Goal: Communication & Community: Answer question/provide support

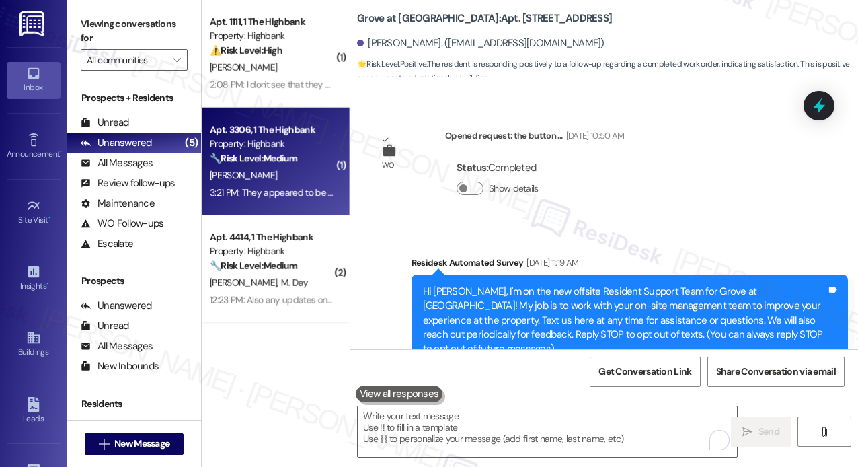
scroll to position [4152, 0]
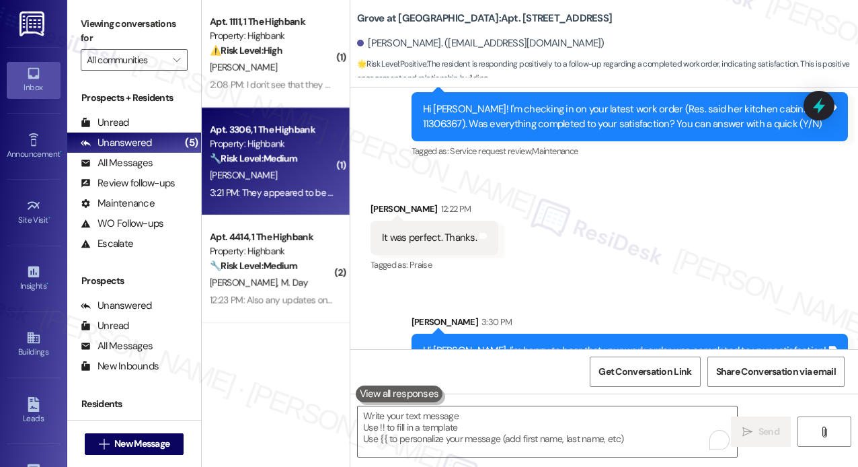
click at [236, 172] on span "[PERSON_NAME]" at bounding box center [243, 175] width 67 height 12
type textarea "Fetching suggested responses. Please feel free to read through the conversation…"
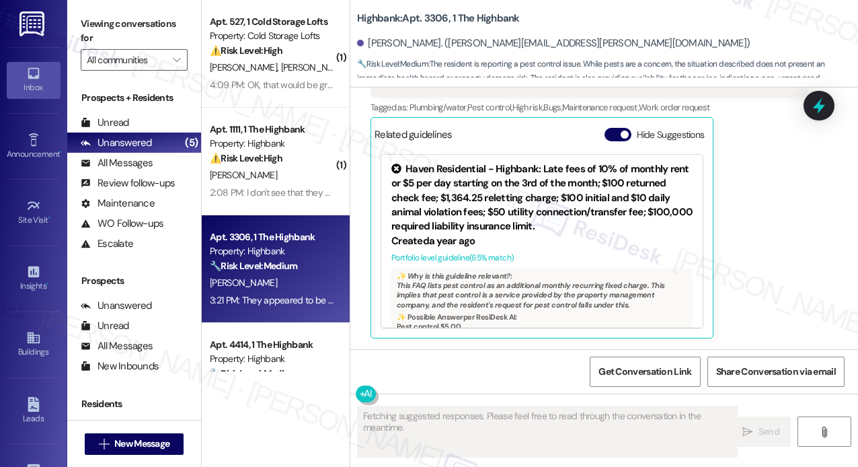
scroll to position [4703, 0]
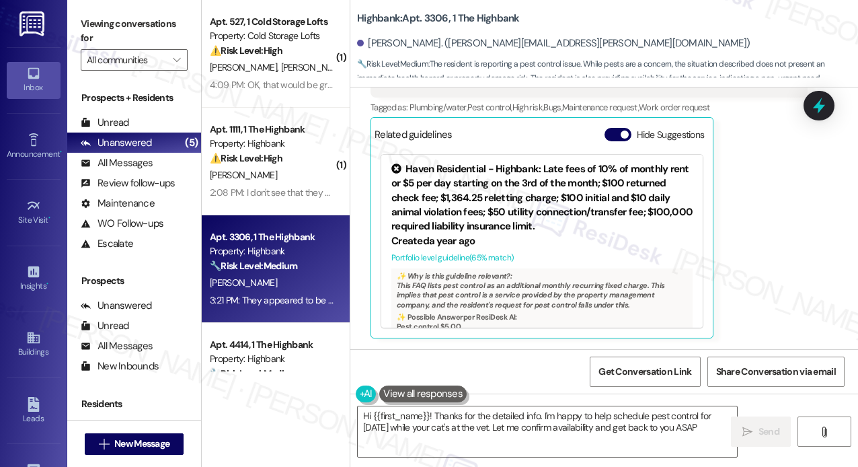
type textarea "Hi {{first_name}}! Thanks for the detailed info. I'm happy to help schedule pes…"
click at [794, 297] on div "[PERSON_NAME] Question Neutral 3:21 PM They appeared to be small light colored …" at bounding box center [589, 155] width 437 height 366
click at [776, 214] on div "[PERSON_NAME] Question Neutral 3:21 PM They appeared to be small light colored …" at bounding box center [589, 155] width 437 height 366
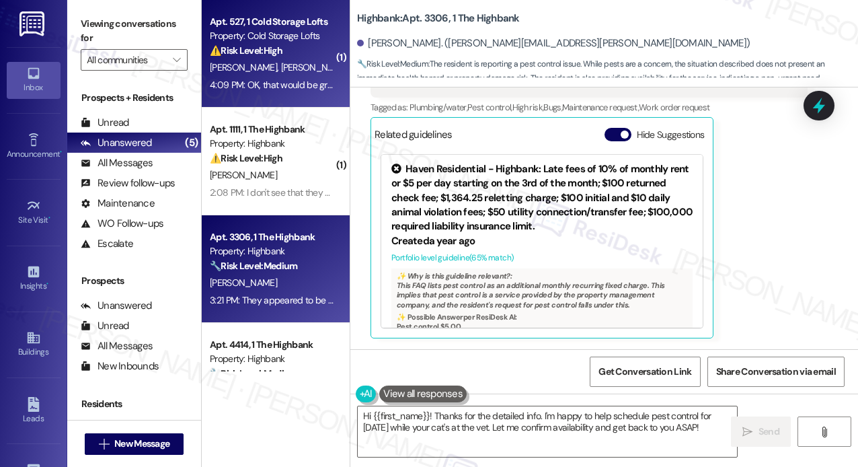
click at [352, 69] on span "[PERSON_NAME]" at bounding box center [385, 67] width 67 height 12
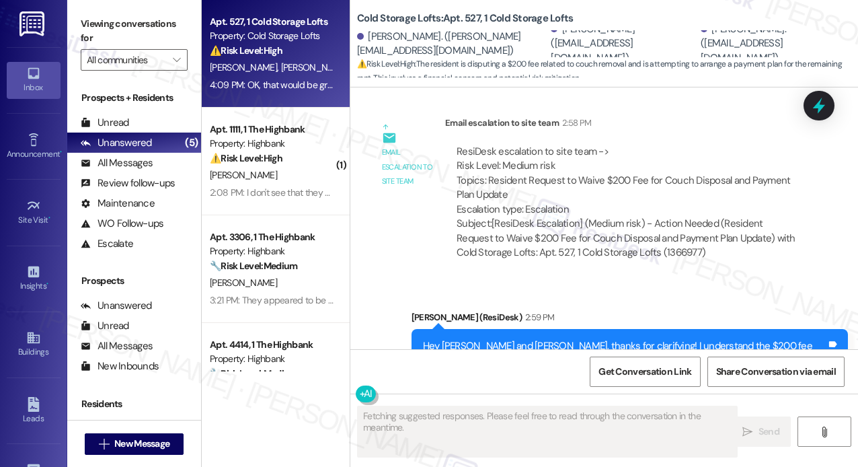
scroll to position [14238, 0]
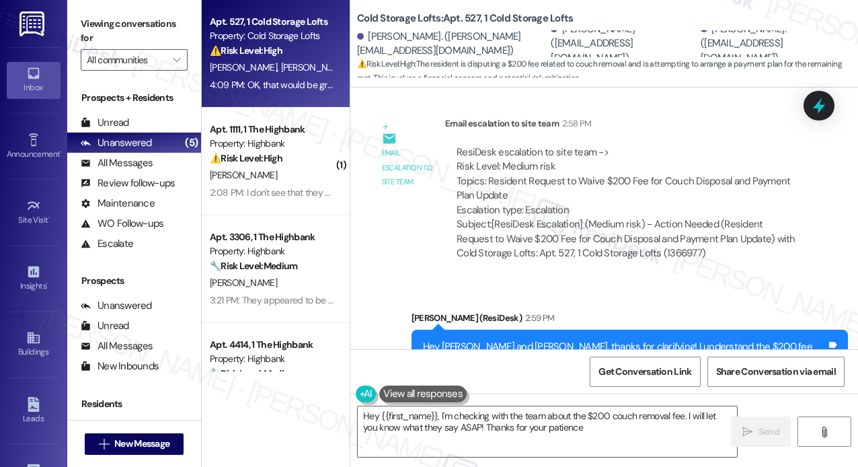
type textarea "Hey {{first_name}}, I'm checking with the team about the $200 couch removal fee…"
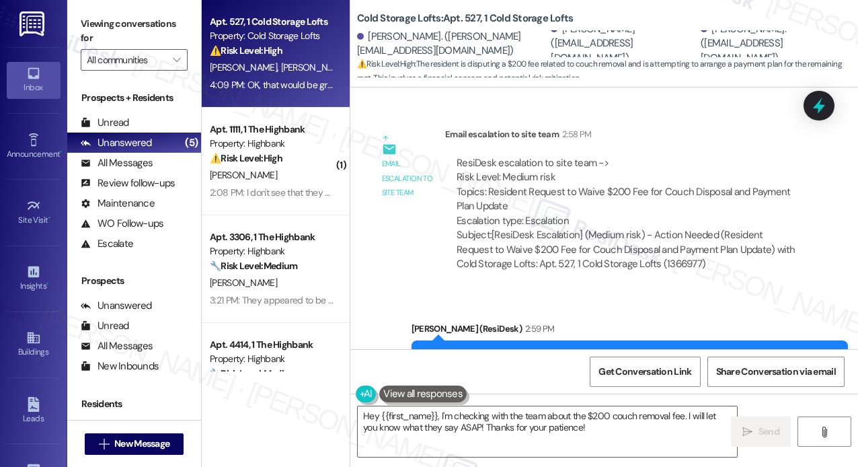
scroll to position [14227, 0]
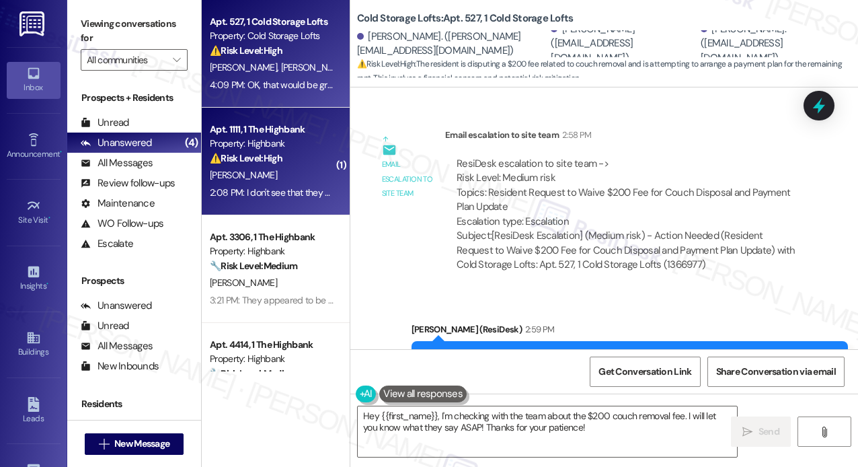
click at [294, 170] on div "[PERSON_NAME]" at bounding box center [272, 175] width 127 height 17
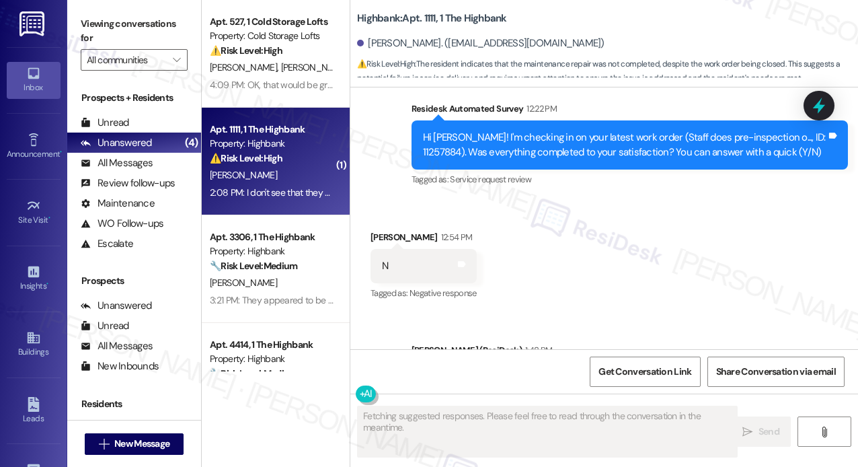
scroll to position [4653, 0]
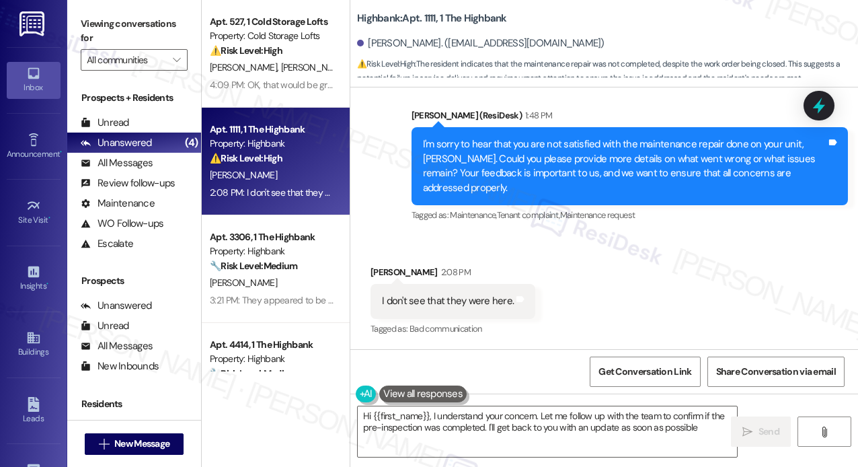
type textarea "Hi {{first_name}}, I understand your concern. Let me follow up with the team to…"
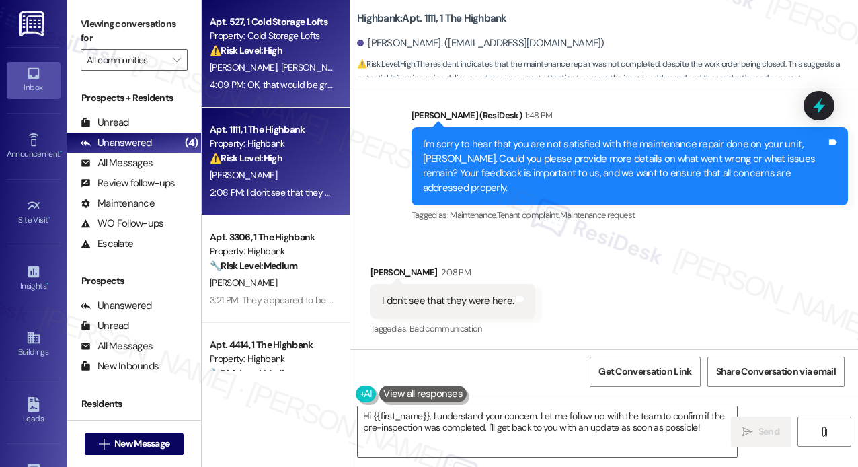
click at [284, 85] on div "4:09 PM: OK, that would be great. Thank you. 4:09 PM: OK, that would be great. …" at bounding box center [298, 85] width 176 height 12
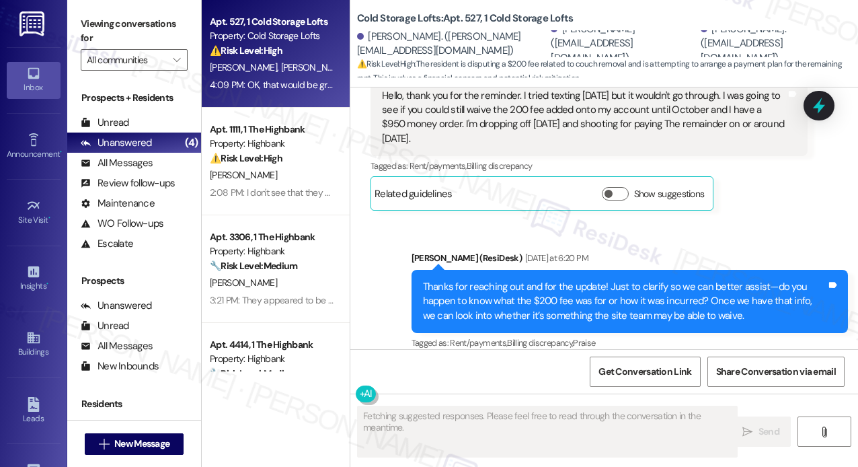
scroll to position [14324, 0]
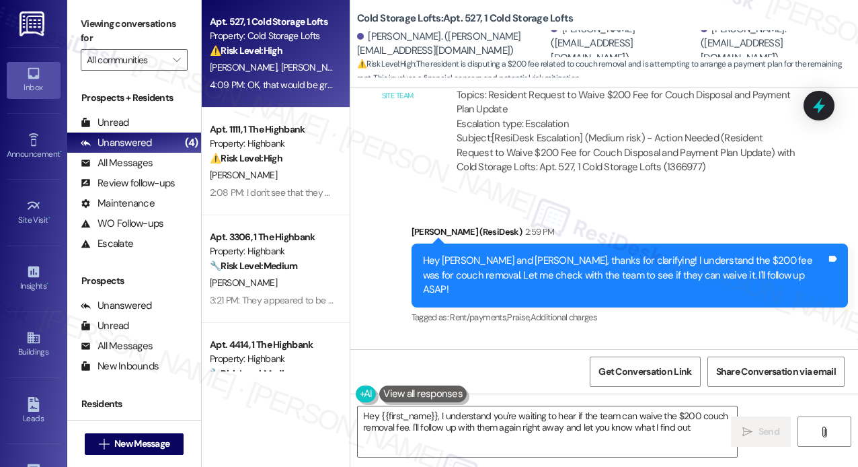
type textarea "Hey {{first_name}}, I understand you're waiting to hear if the team can waive t…"
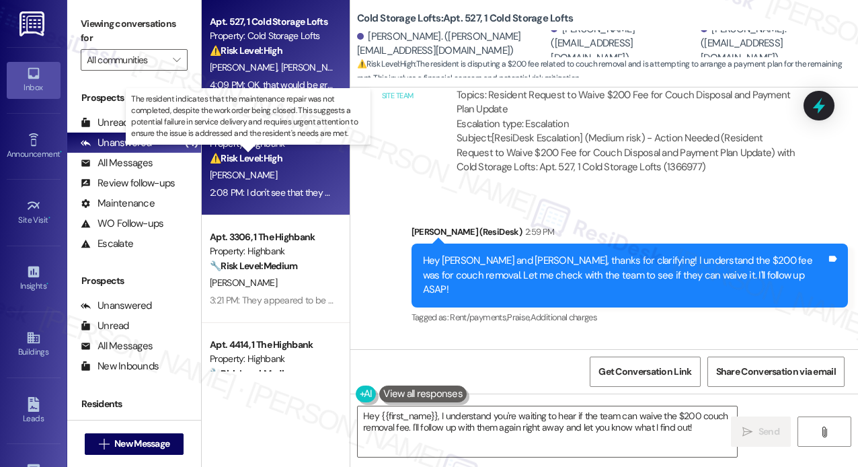
click at [278, 158] on strong "⚠️ Risk Level: High" at bounding box center [246, 158] width 73 height 12
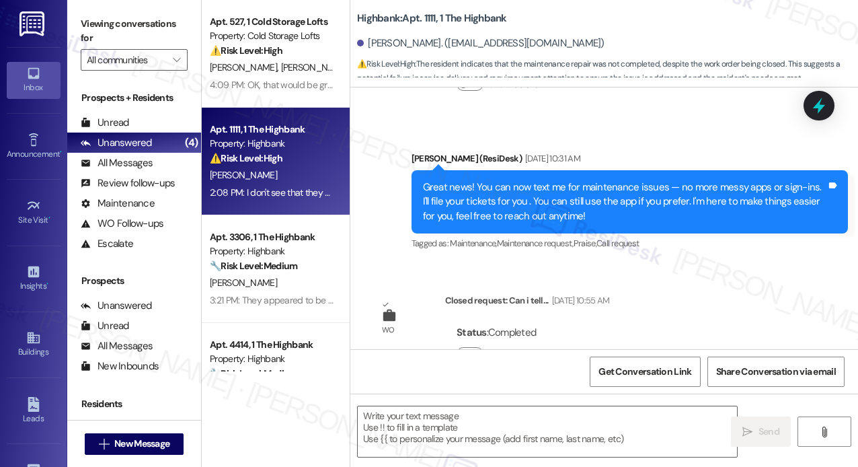
type textarea "Fetching suggested responses. Please feel free to read through the conversation…"
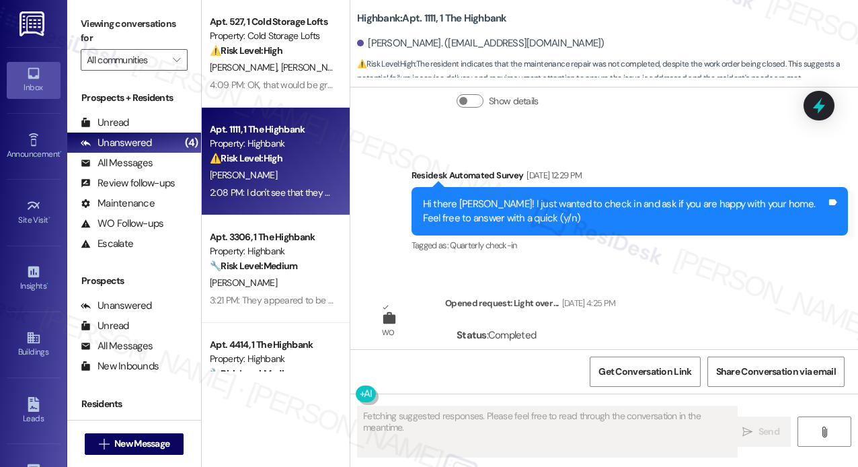
scroll to position [4653, 0]
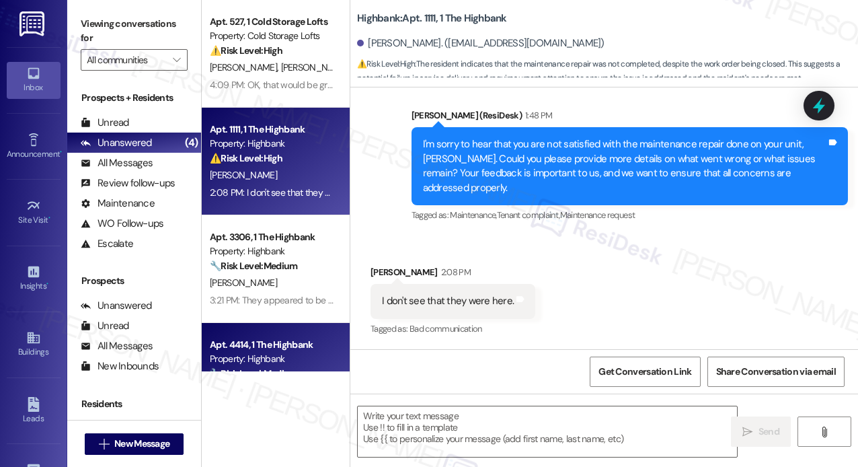
click at [293, 338] on div "Apt. 4414, 1 The Highbank" at bounding box center [272, 345] width 124 height 14
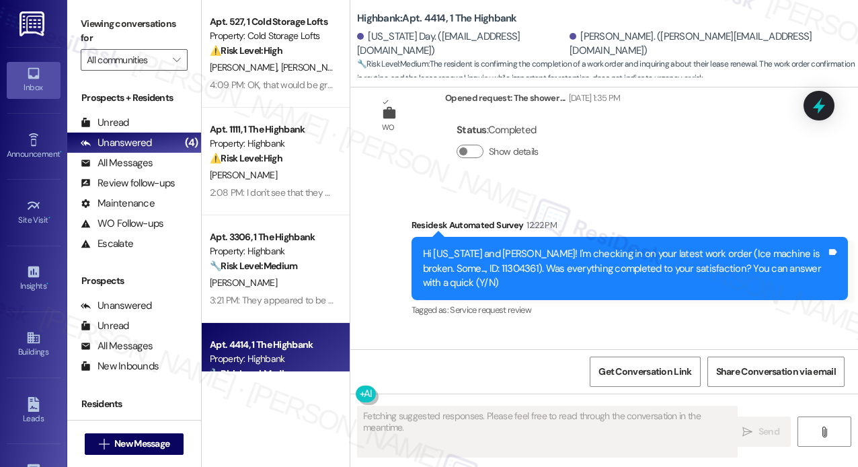
scroll to position [2181, 0]
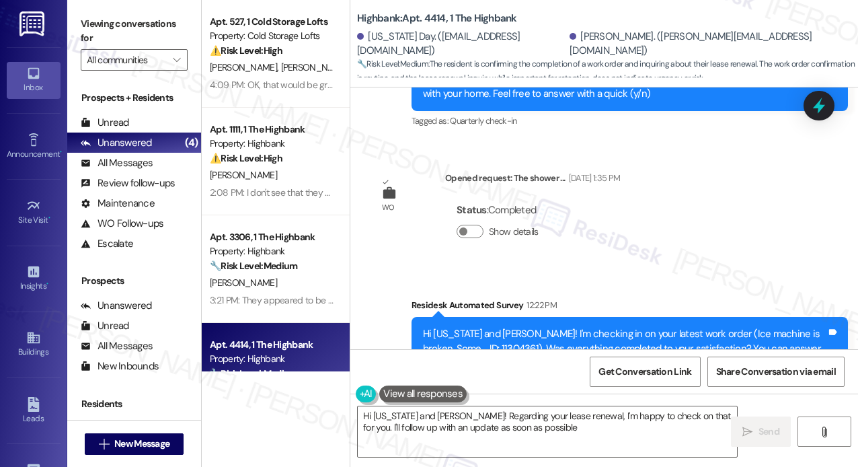
type textarea "Hi [US_STATE] and [PERSON_NAME]! Regarding your lease renewal, I'm happy to che…"
